Goal: Find specific page/section: Find specific page/section

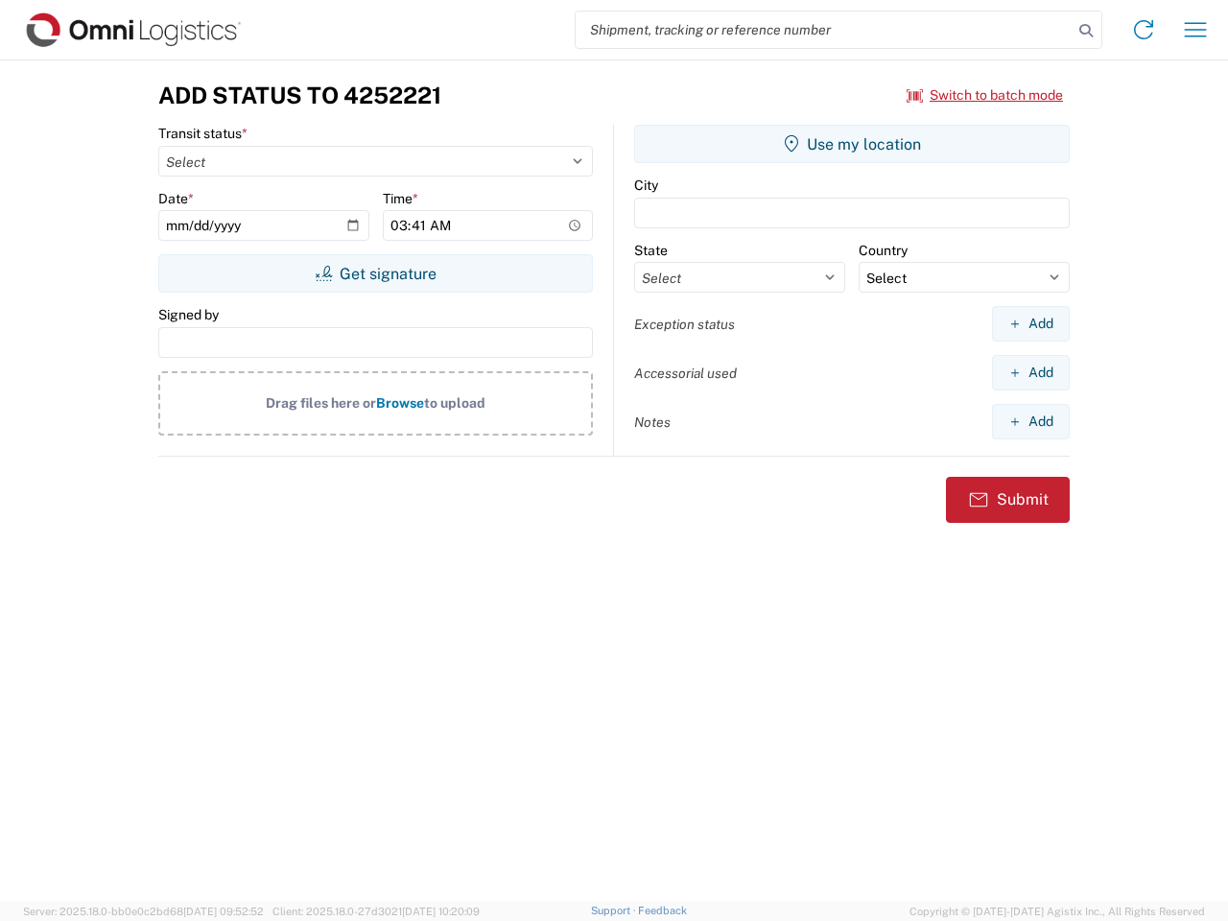
click at [824, 30] on input "search" at bounding box center [824, 30] width 497 height 36
click at [1086, 31] on icon at bounding box center [1086, 30] width 27 height 27
click at [1144, 30] on icon at bounding box center [1143, 29] width 31 height 31
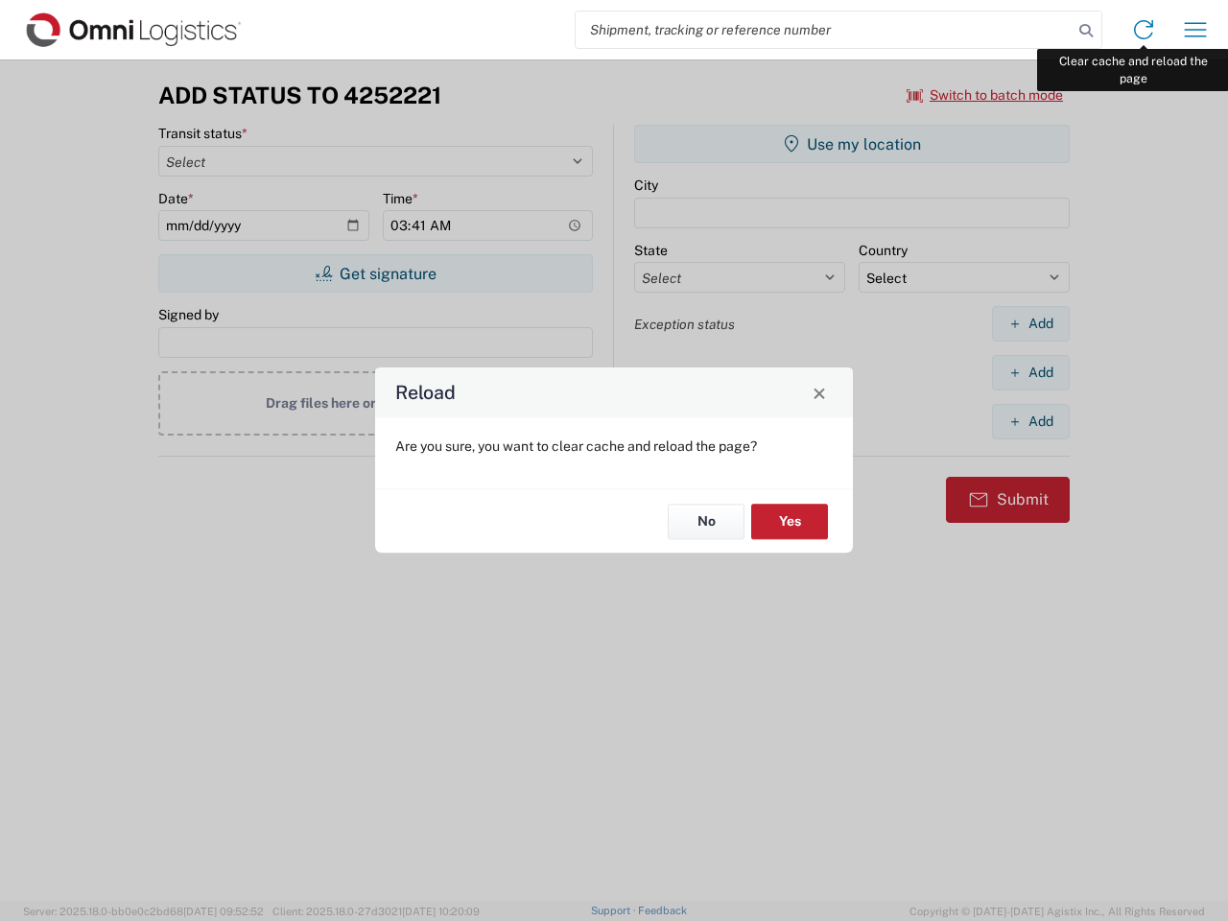
click at [1196, 30] on div "Reload Are you sure, you want to clear cache and reload the page? No Yes" at bounding box center [614, 460] width 1228 height 921
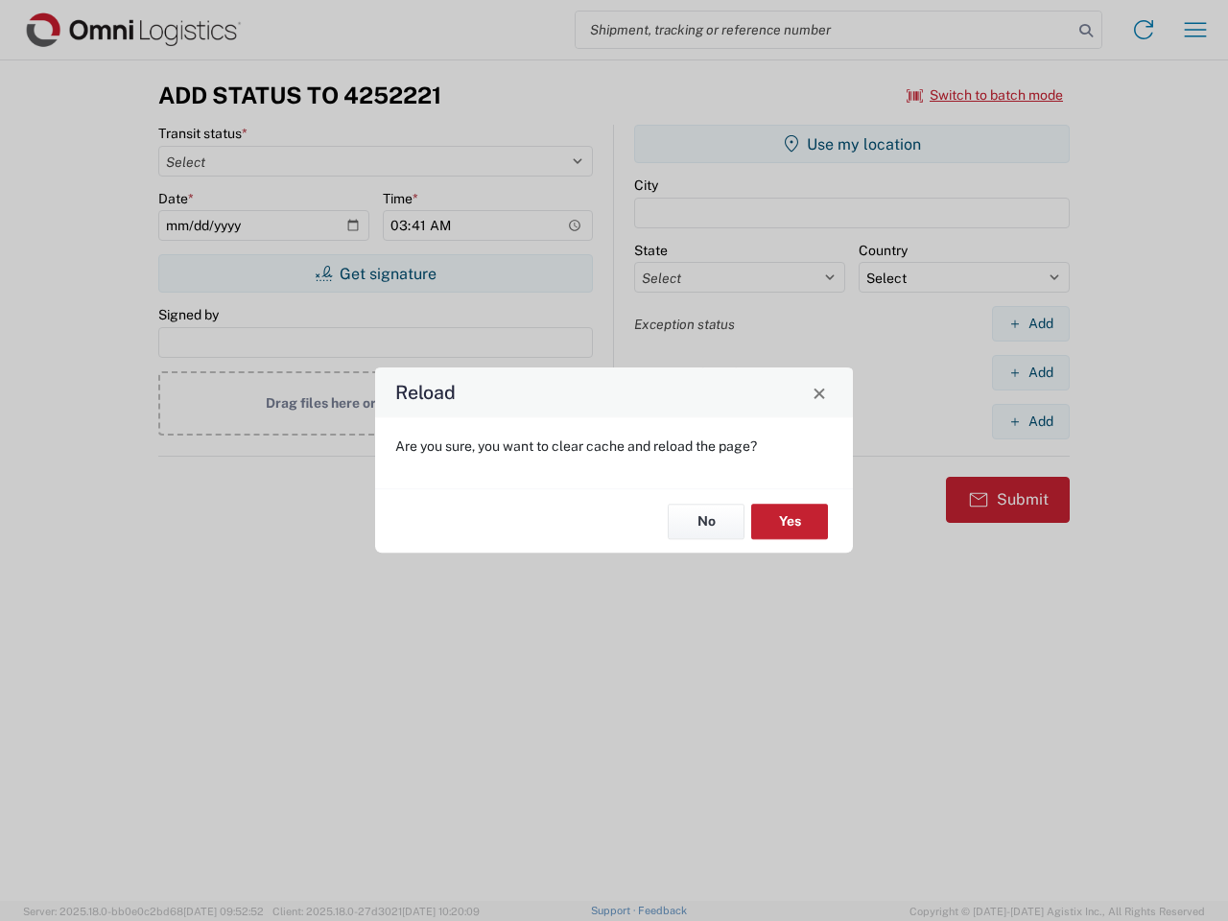
click at [985, 95] on div "Reload Are you sure, you want to clear cache and reload the page? No Yes" at bounding box center [614, 460] width 1228 height 921
click at [375, 273] on div "Reload Are you sure, you want to clear cache and reload the page? No Yes" at bounding box center [614, 460] width 1228 height 921
click at [852, 144] on div "Reload Are you sure, you want to clear cache and reload the page? No Yes" at bounding box center [614, 460] width 1228 height 921
click at [1031, 323] on div "Reload Are you sure, you want to clear cache and reload the page? No Yes" at bounding box center [614, 460] width 1228 height 921
click at [1031, 372] on div "Reload Are you sure, you want to clear cache and reload the page? No Yes" at bounding box center [614, 460] width 1228 height 921
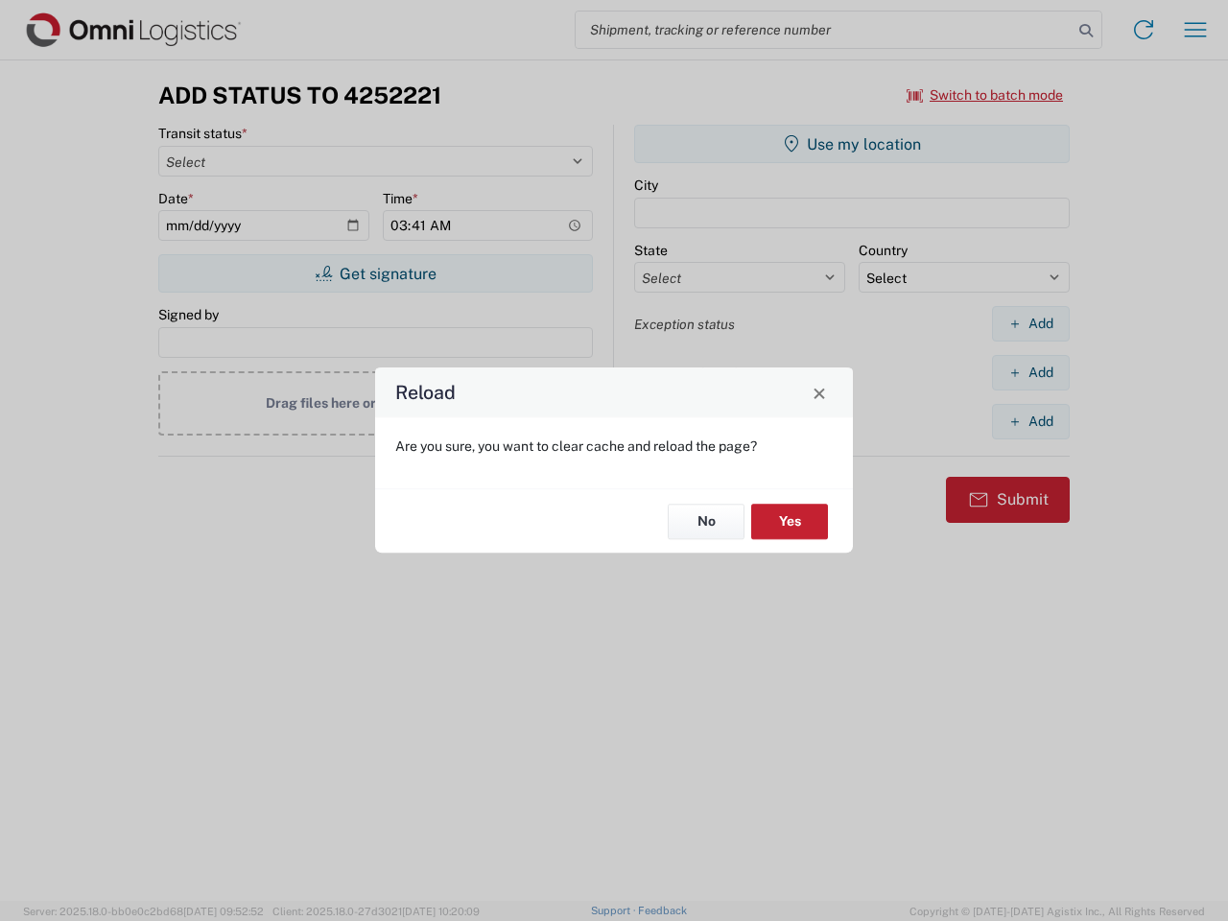
click at [1031, 421] on div "Reload Are you sure, you want to clear cache and reload the page? No Yes" at bounding box center [614, 460] width 1228 height 921
